Goal: Check status

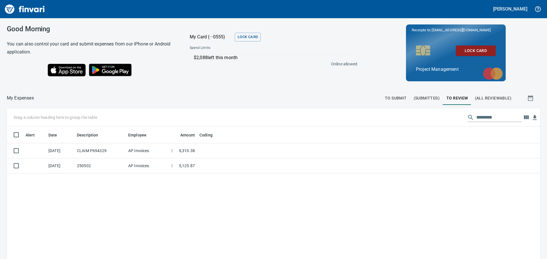
scroll to position [192, 524]
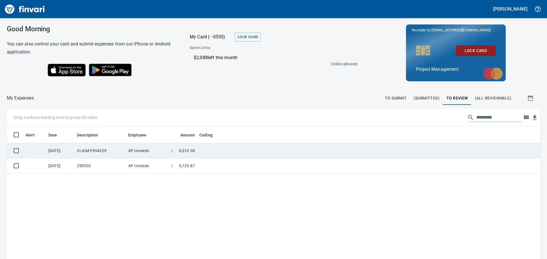
click at [218, 150] on td at bounding box center [268, 150] width 142 height 15
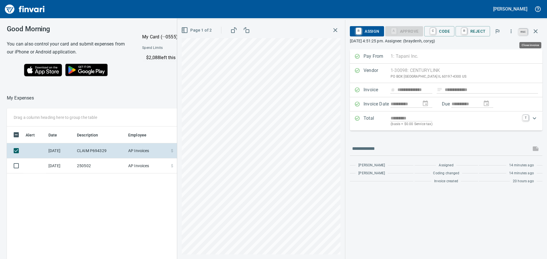
scroll to position [192, 382]
click at [536, 31] on icon "button" at bounding box center [535, 31] width 4 height 4
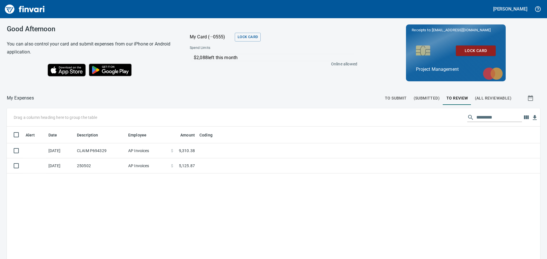
scroll to position [192, 524]
